Goal: Transaction & Acquisition: Book appointment/travel/reservation

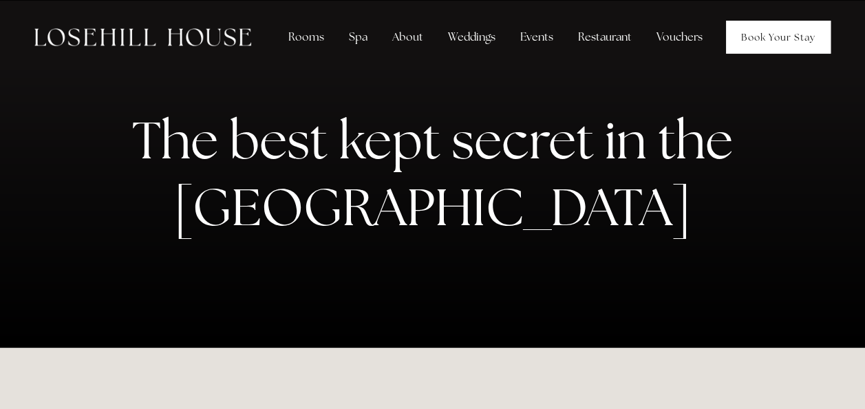
click at [784, 39] on link "Book Your Stay" at bounding box center [778, 37] width 105 height 33
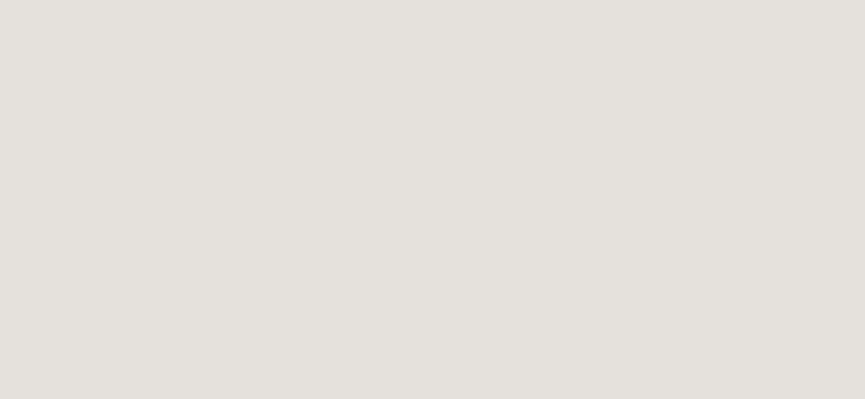
scroll to position [1797, 0]
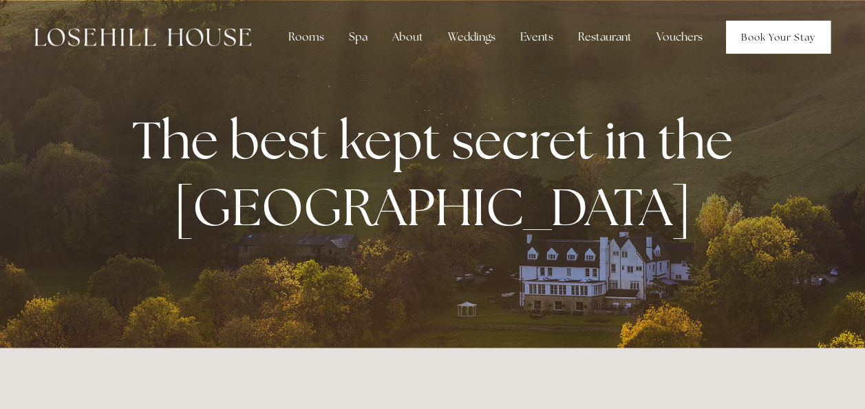
click at [781, 28] on link "Book Your Stay" at bounding box center [778, 37] width 105 height 33
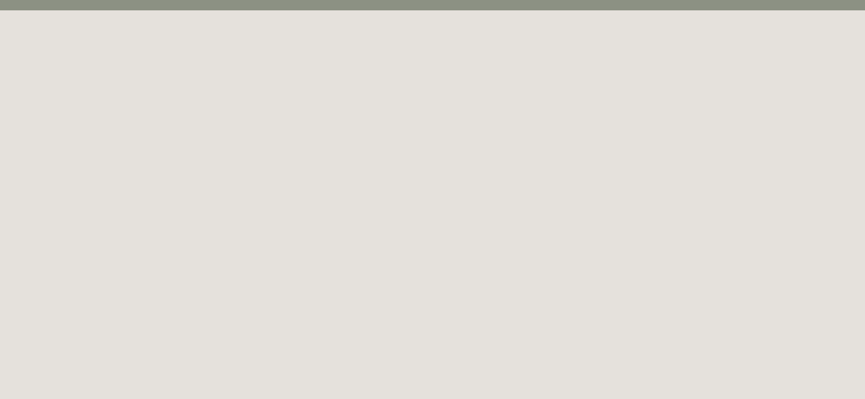
scroll to position [75, 0]
